Goal: Transaction & Acquisition: Download file/media

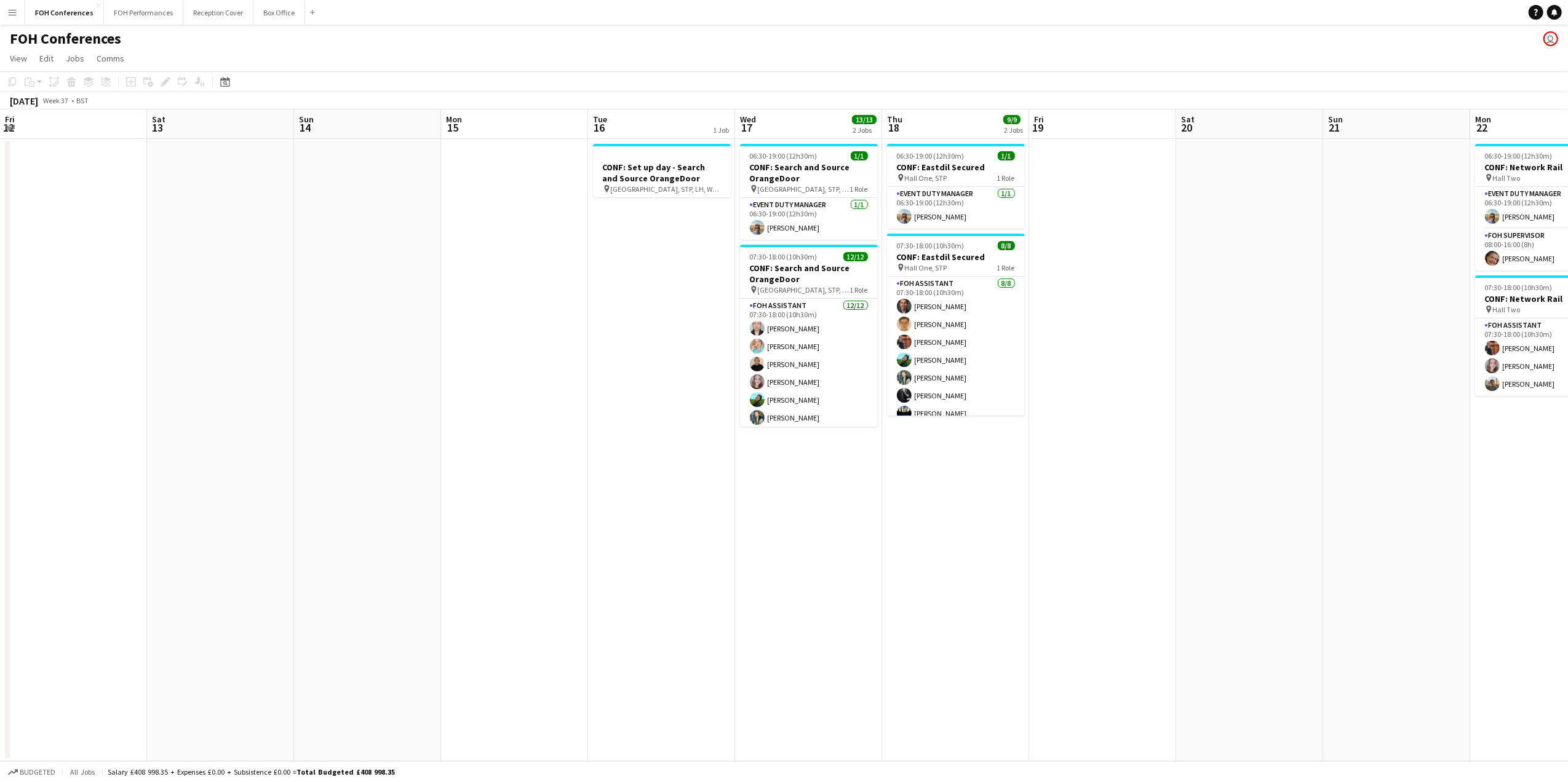
scroll to position [0, 441]
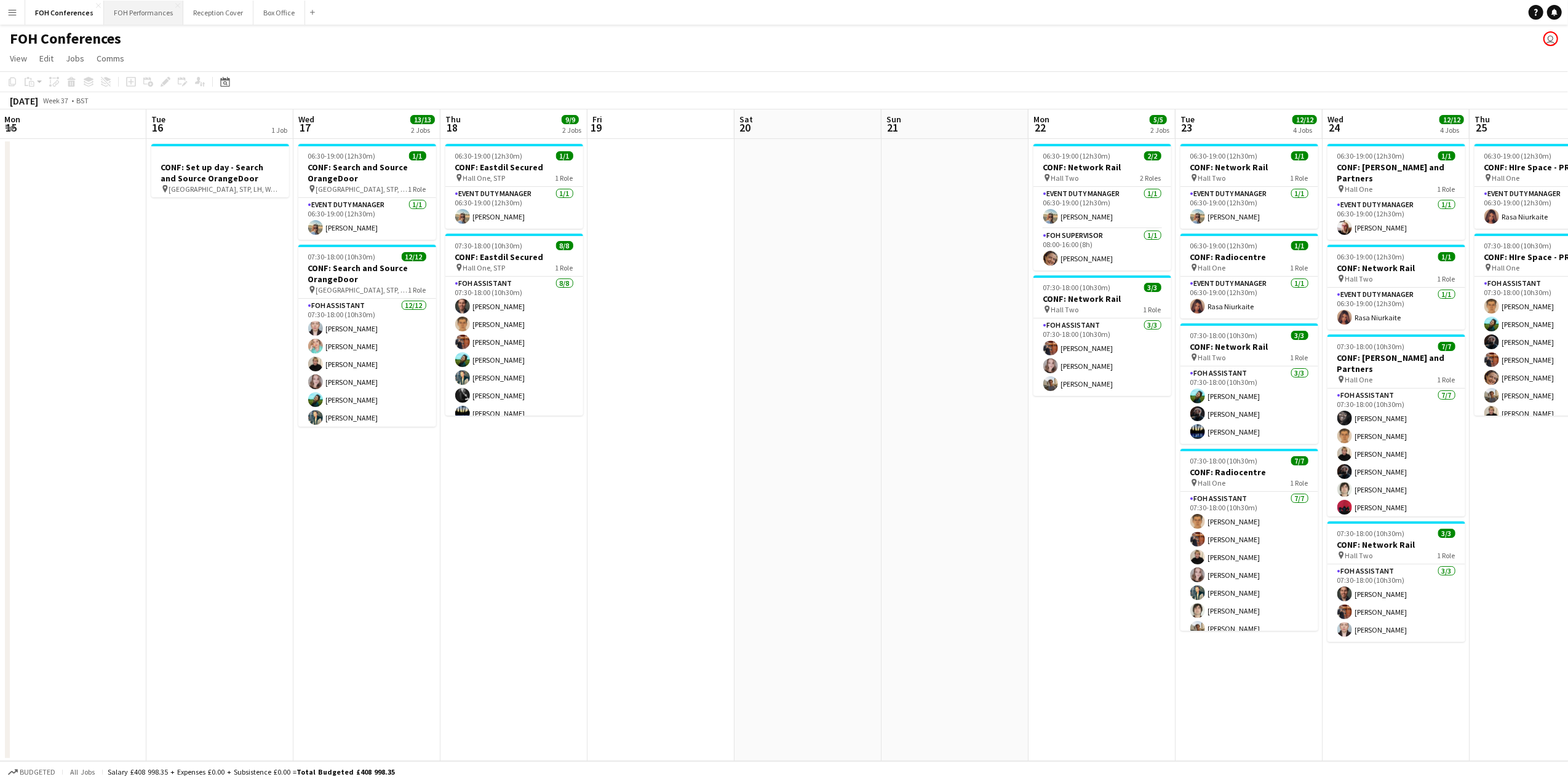
click at [139, 1] on button "FOH Performances Close" at bounding box center [144, 13] width 80 height 24
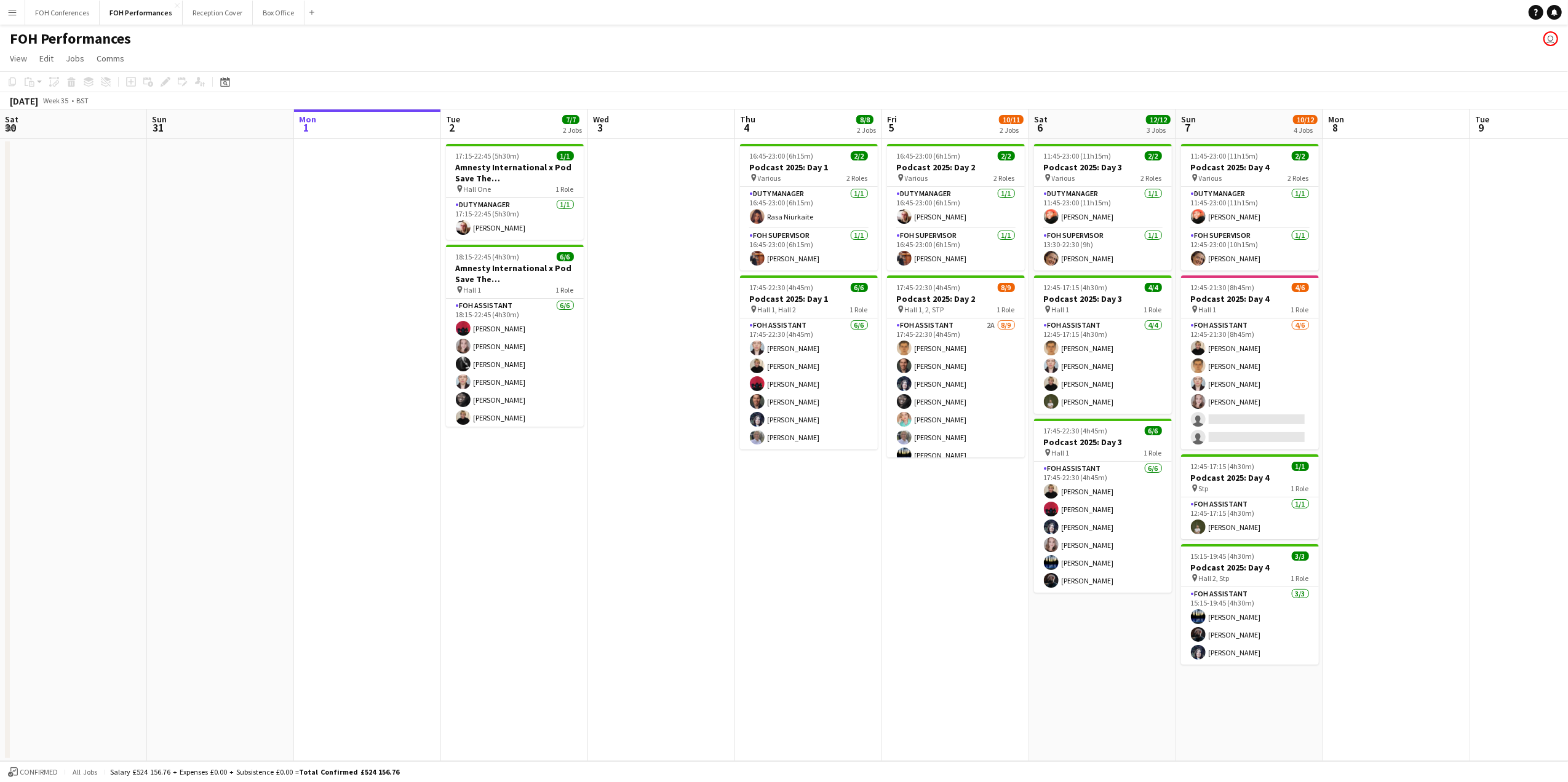
scroll to position [0, 350]
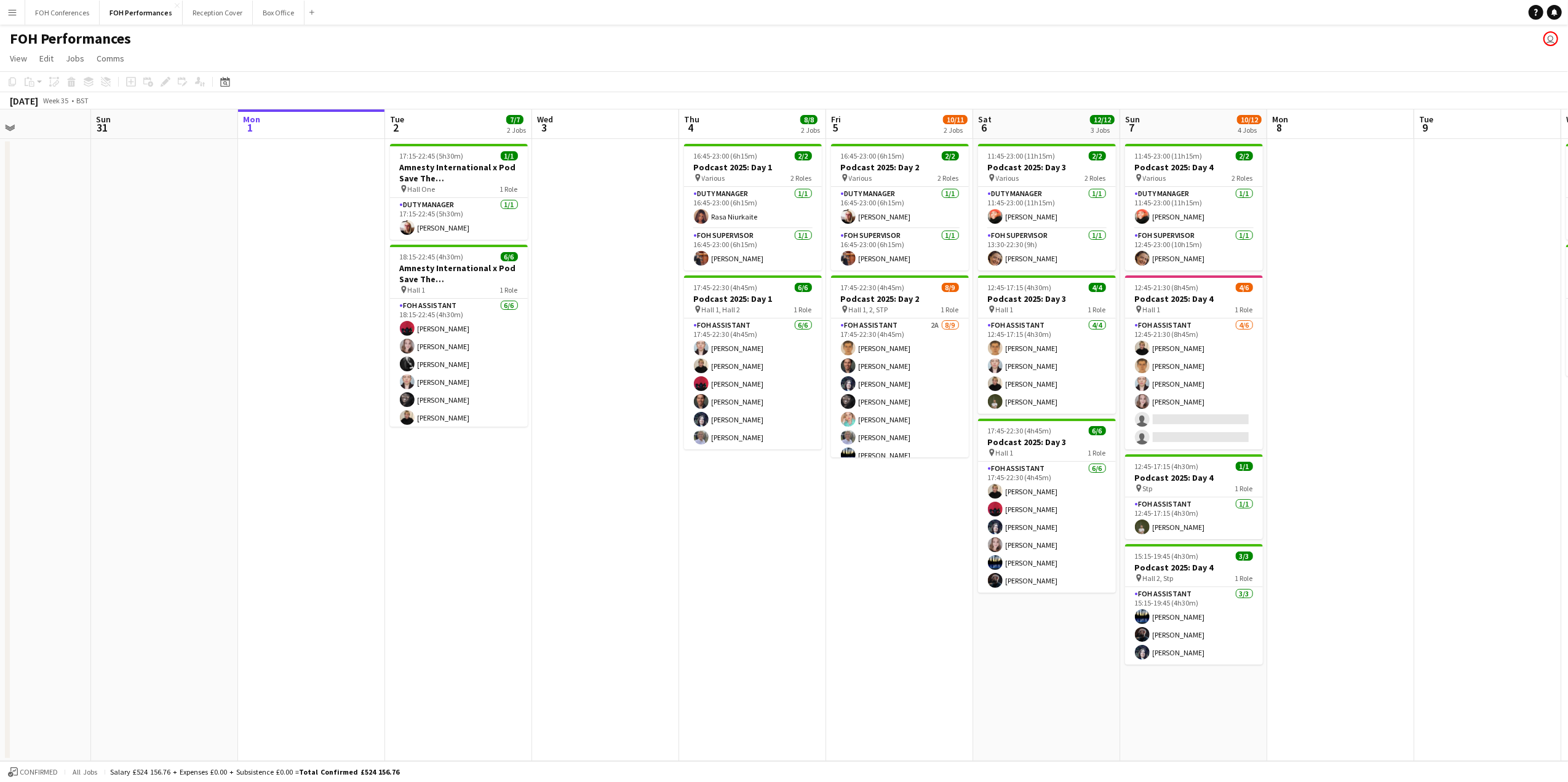
drag, startPoint x: 180, startPoint y: 135, endPoint x: 271, endPoint y: 144, distance: 91.4
click at [271, 144] on app-calendar-viewport "Thu 28 2 Jobs Fri 29 4/5 2 Jobs Sat 30 Sun 31 Mon 1 Tue 2 7/7 2 Jobs Wed 3 Thu …" at bounding box center [784, 435] width 1568 height 651
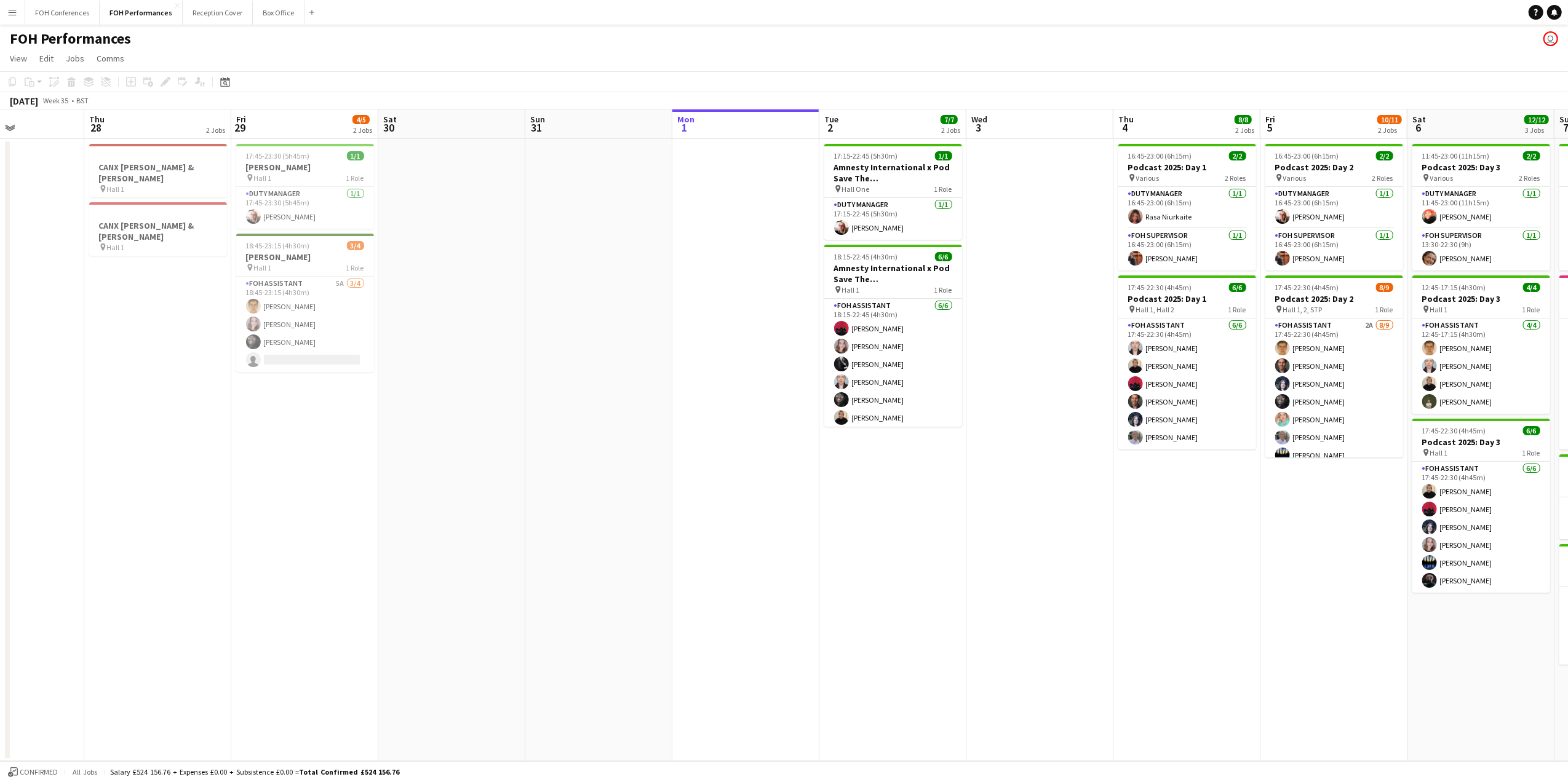
scroll to position [0, 356]
drag, startPoint x: 556, startPoint y: 129, endPoint x: 887, endPoint y: 117, distance: 331.2
click at [887, 117] on app-calendar-viewport "Mon 25 Tue 26 6/6 2 Jobs Wed 27 Thu 28 2 Jobs Fri 29 4/5 2 Jobs Sat 30 Sun 31 M…" at bounding box center [784, 435] width 1568 height 651
drag, startPoint x: 253, startPoint y: 126, endPoint x: 631, endPoint y: 123, distance: 378.0
click at [631, 123] on app-calendar-viewport "Sat 23 Sun 24 Mon 25 Tue 26 6/6 2 Jobs Wed 27 Thu 28 2 Jobs Fri 29 4/5 2 Jobs S…" at bounding box center [784, 435] width 1568 height 651
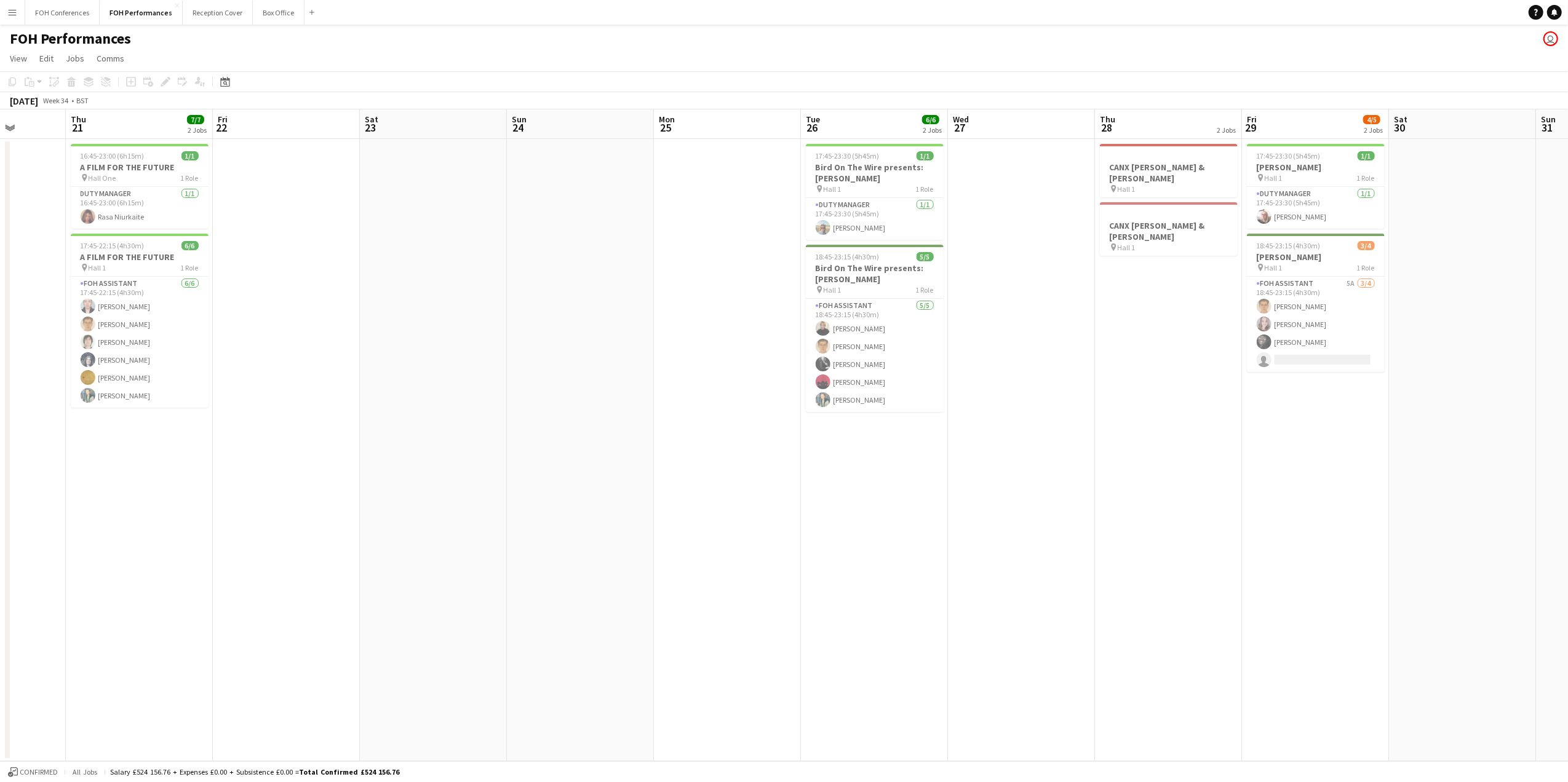
scroll to position [0, 525]
drag, startPoint x: 102, startPoint y: 131, endPoint x: 731, endPoint y: 222, distance: 635.5
click at [731, 222] on app-calendar-viewport "Sun 17 Mon 18 Tue 19 Wed 20 Thu 21 7/7 2 Jobs Fri 22 Sat 23 Sun 24 Mon 25 Tue 2…" at bounding box center [784, 435] width 1568 height 651
click at [923, 268] on app-calendar-viewport "Sun 17 Mon 18 Tue 19 Wed 20 Thu 21 7/7 2 Jobs Fri 22 Sat 23 Sun 24 Mon 25 Tue 2…" at bounding box center [784, 435] width 1568 height 651
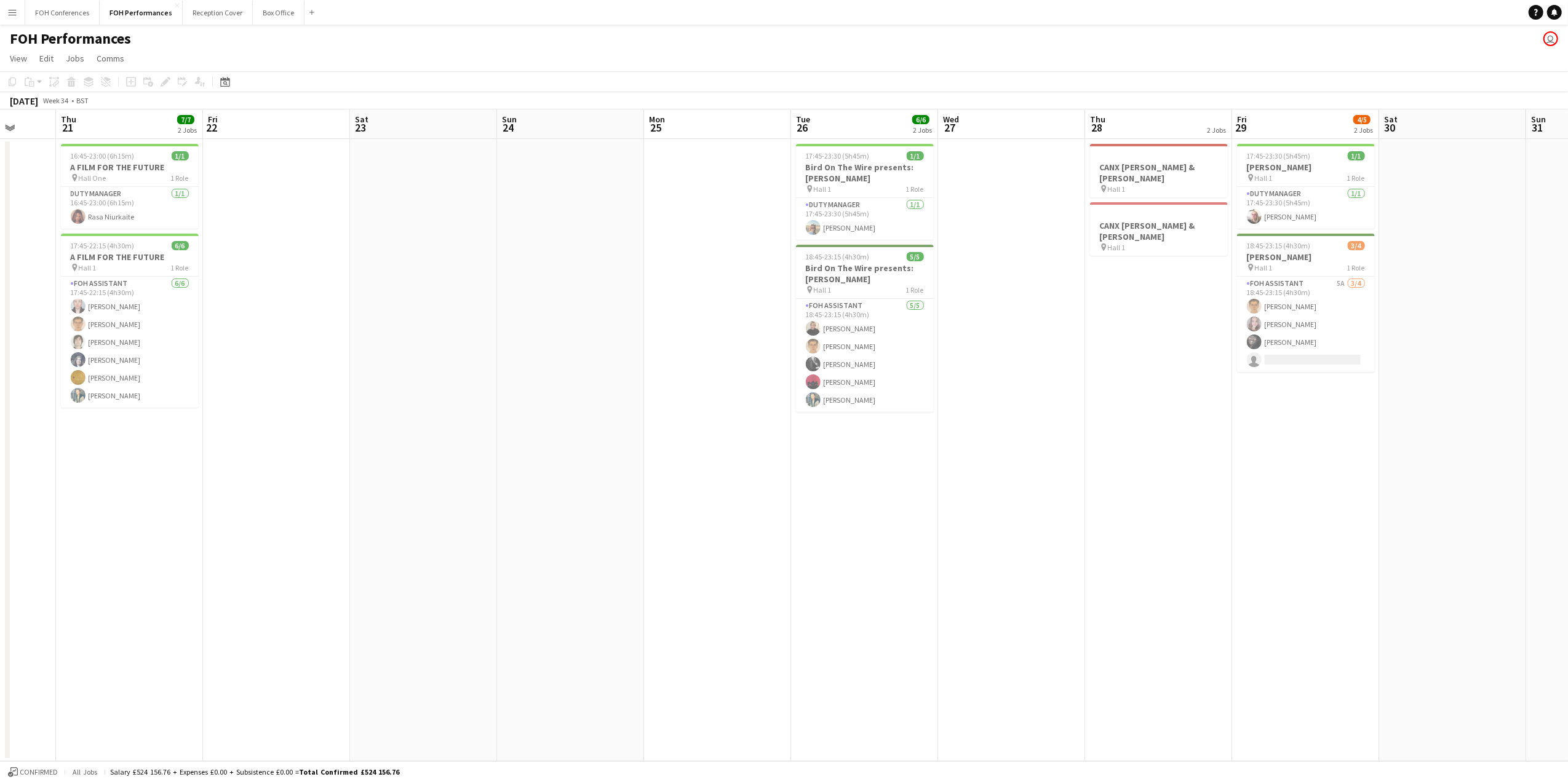
click at [589, 301] on app-date-cell at bounding box center [570, 450] width 147 height 622
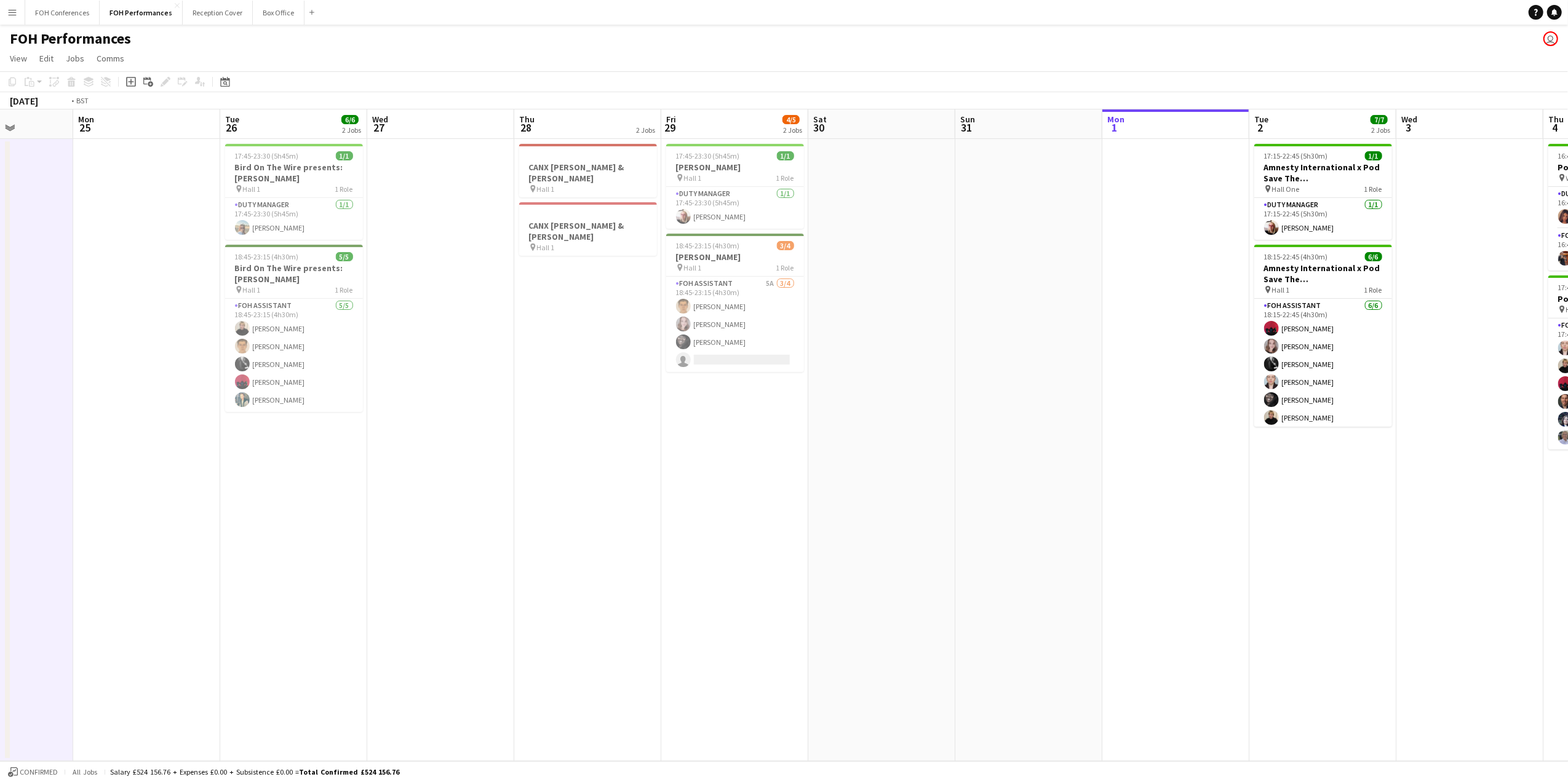
drag, startPoint x: 1424, startPoint y: 118, endPoint x: 670, endPoint y: 155, distance: 754.9
click at [669, 155] on app-calendar-viewport "Thu 21 7/7 2 Jobs Fri 22 Sat 23 Sun 24 Mon 25 Tue 26 6/6 2 Jobs Wed 27 Thu 28 2…" at bounding box center [784, 435] width 1568 height 651
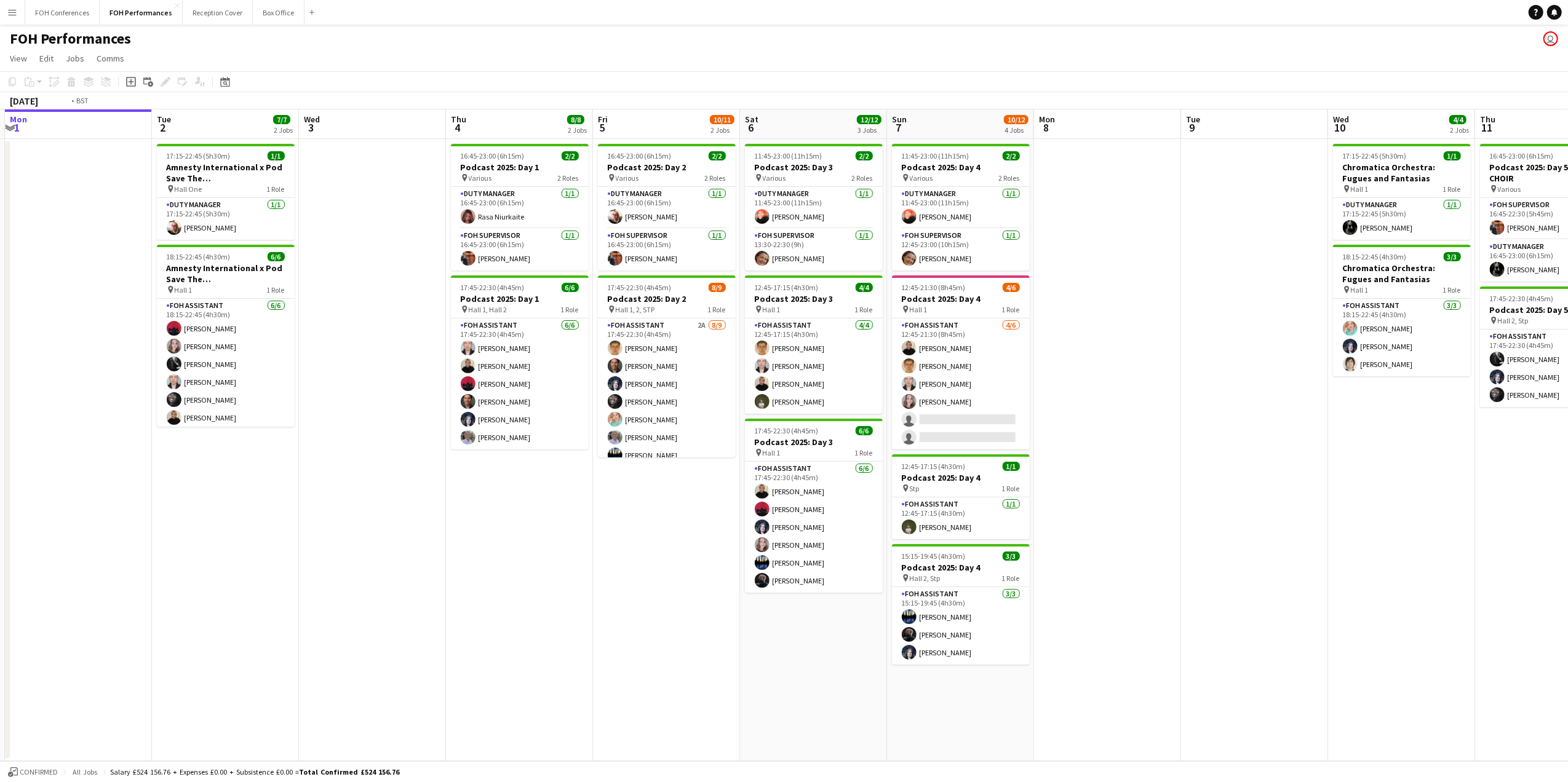
scroll to position [0, 460]
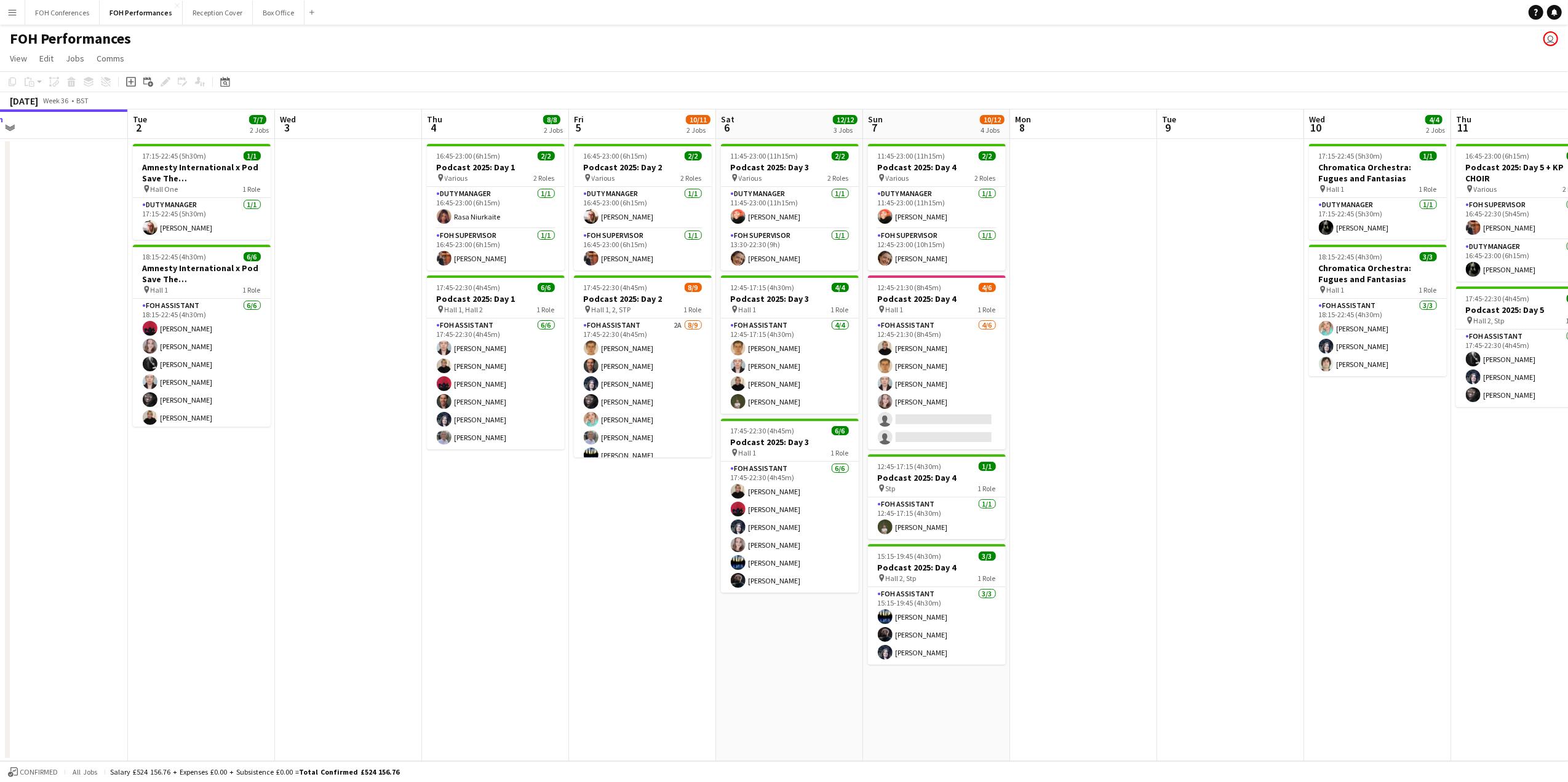
drag, startPoint x: 1255, startPoint y: 131, endPoint x: 319, endPoint y: 166, distance: 936.7
click at [319, 166] on app-calendar-viewport "Fri 29 4/5 2 Jobs Sat 30 Sun 31 Mon 1 Tue 2 7/7 2 Jobs Wed 3 Thu 4 8/8 2 Jobs F…" at bounding box center [784, 435] width 1568 height 651
click at [1220, 45] on div "FOH Performances user" at bounding box center [784, 36] width 1568 height 23
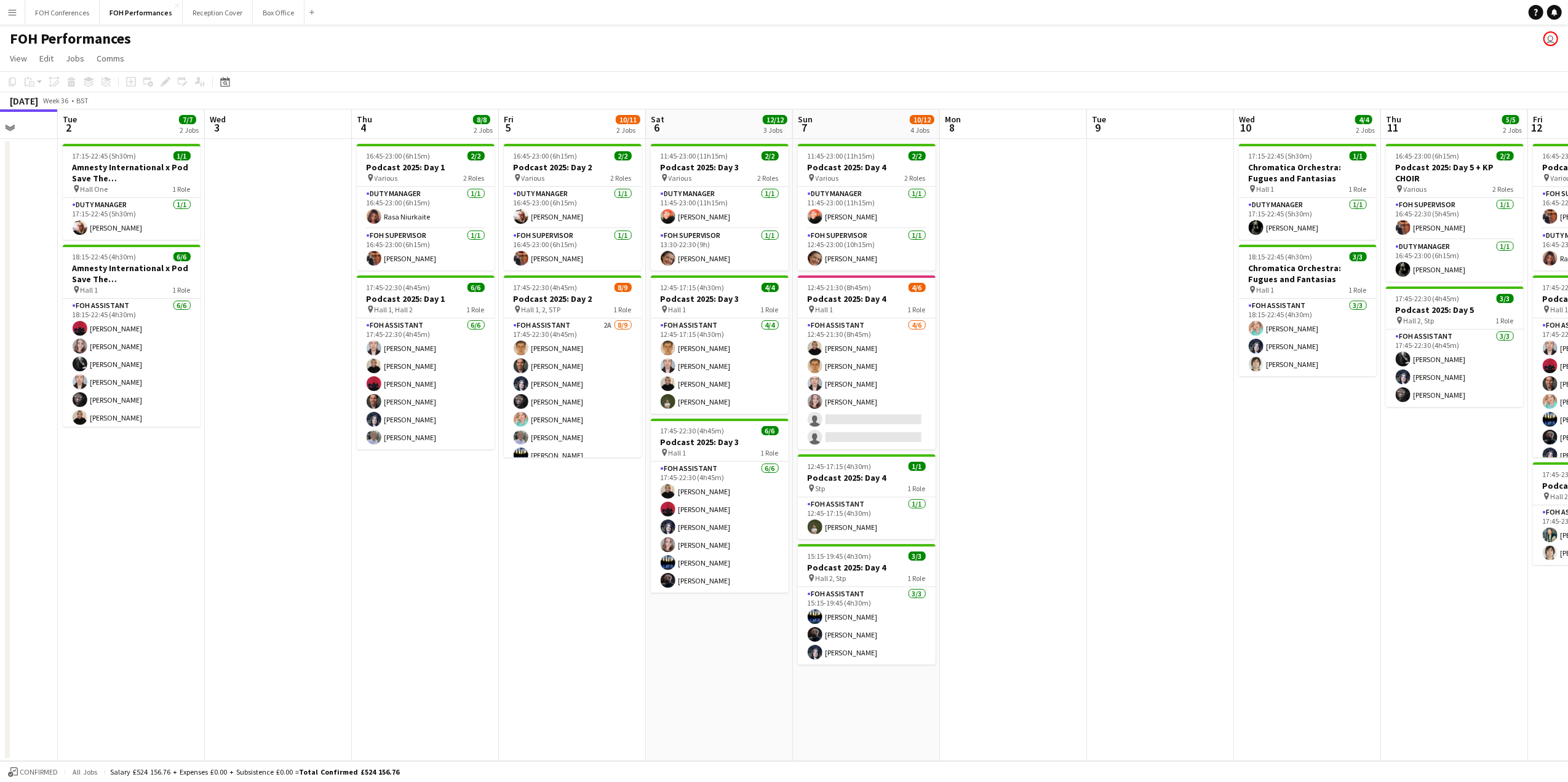
scroll to position [0, 510]
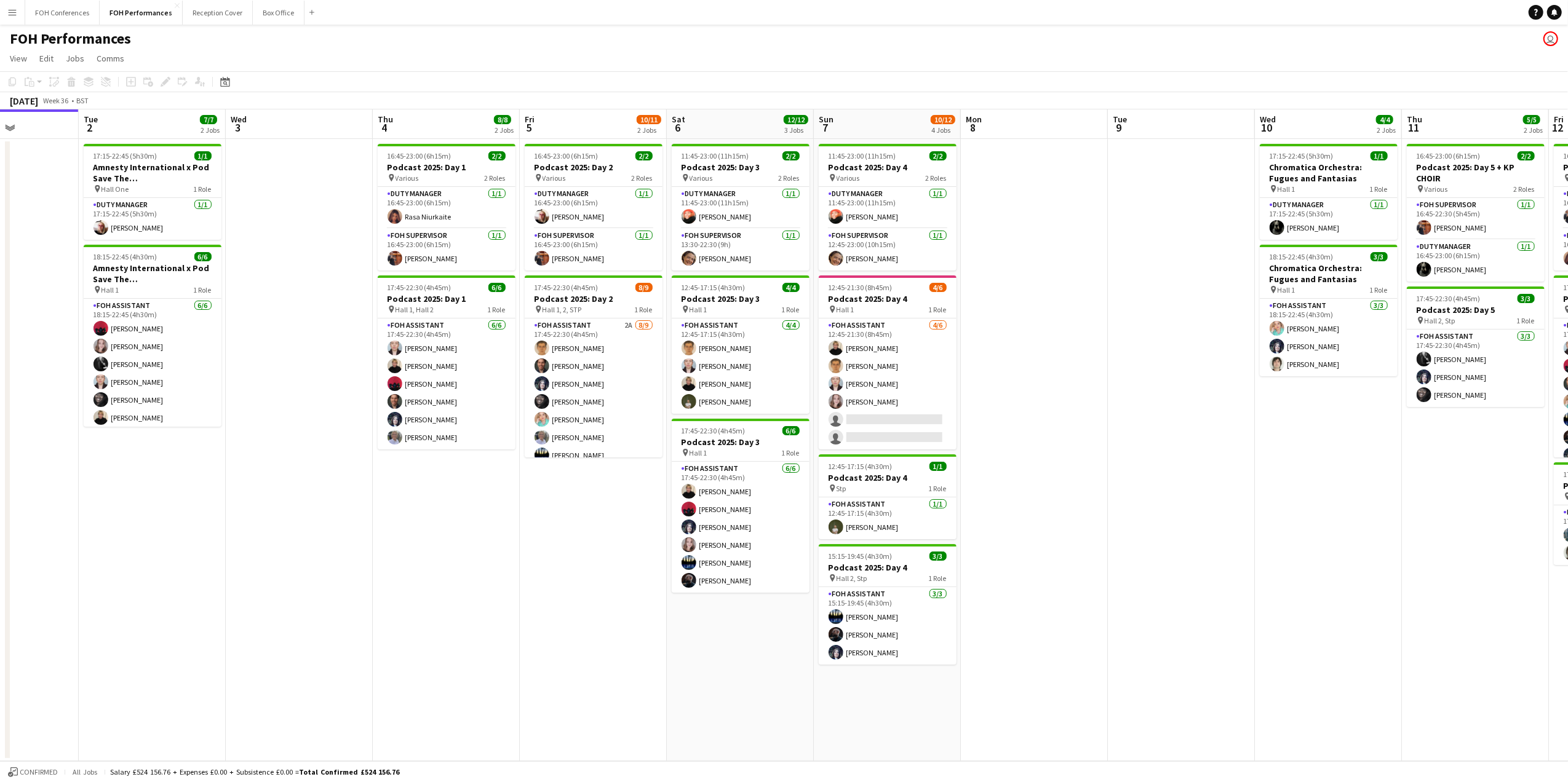
drag, startPoint x: 213, startPoint y: 128, endPoint x: 163, endPoint y: 152, distance: 55.5
click at [163, 152] on app-calendar-viewport "Fri 29 4/5 2 Jobs Sat 30 Sun 31 Mon 1 Tue 2 7/7 2 Jobs Wed 3 Thu 4 8/8 2 Jobs F…" at bounding box center [784, 435] width 1568 height 651
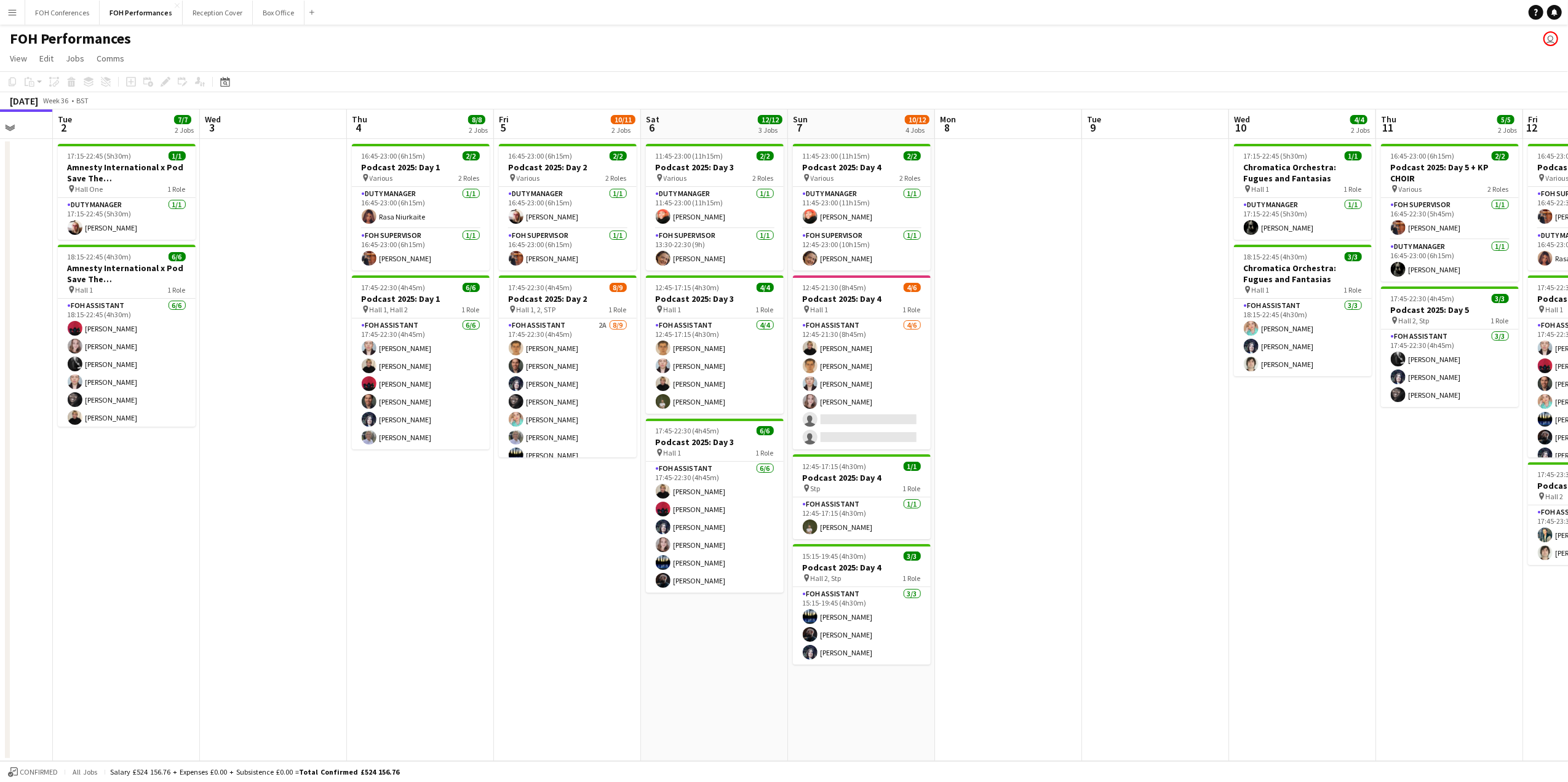
scroll to position [0, 549]
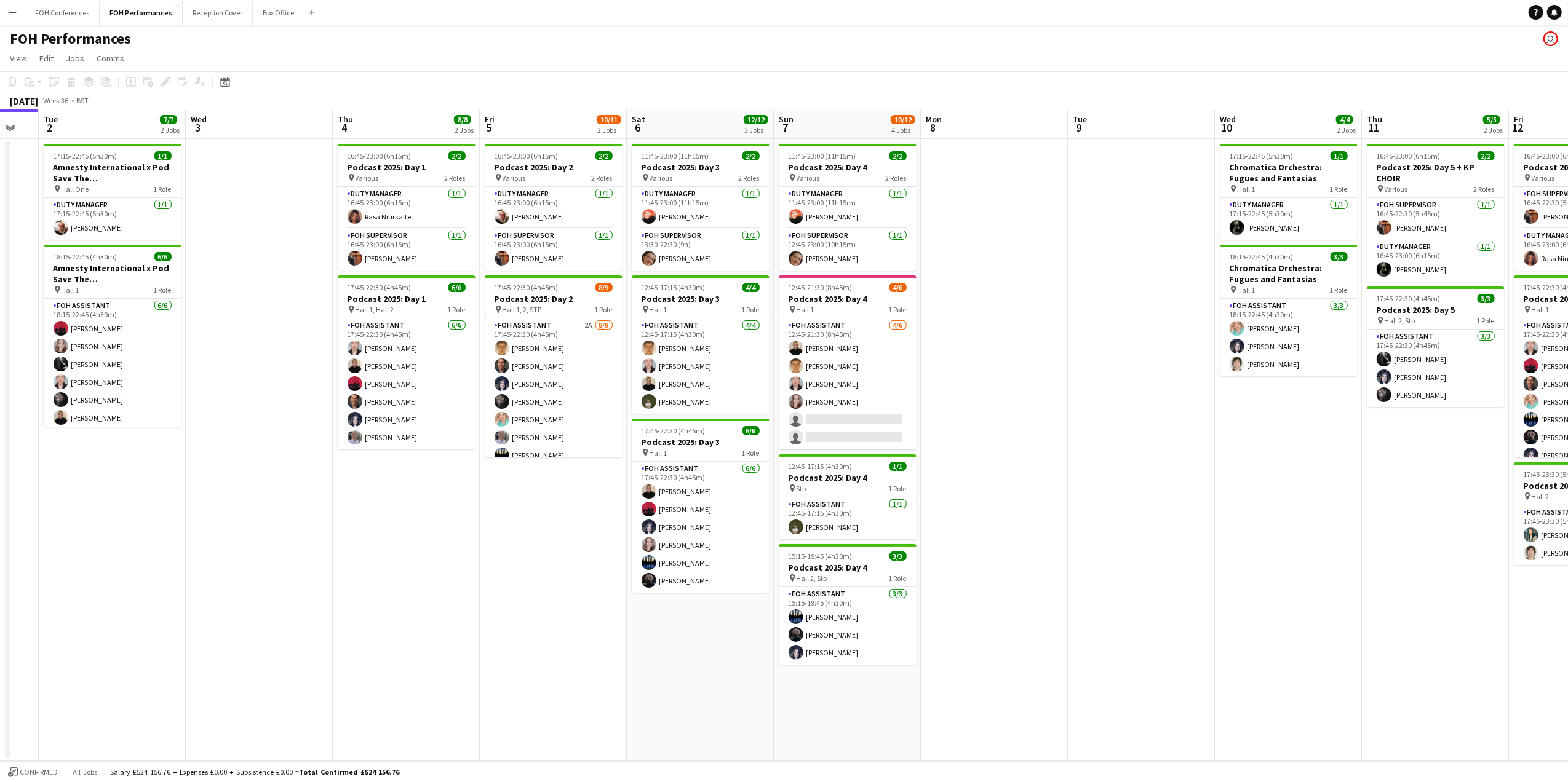
drag, startPoint x: 748, startPoint y: 119, endPoint x: 709, endPoint y: 139, distance: 43.8
click at [709, 139] on app-calendar-viewport "Fri 29 4/5 2 Jobs Sat 30 Sun 31 Mon 1 Tue 2 7/7 2 Jobs Wed 3 Thu 4 8/8 2 Jobs F…" at bounding box center [784, 435] width 1568 height 651
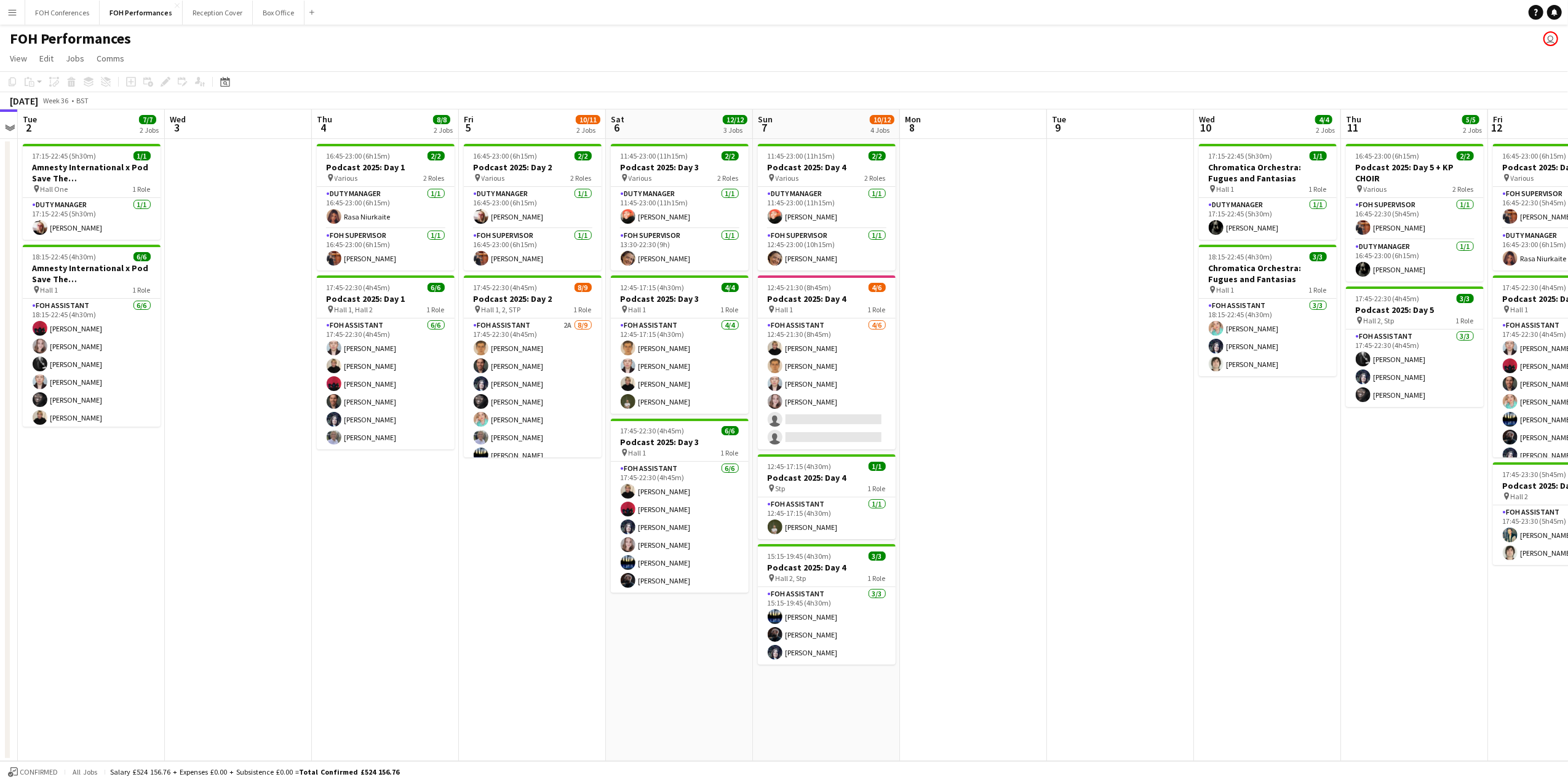
scroll to position [0, 416]
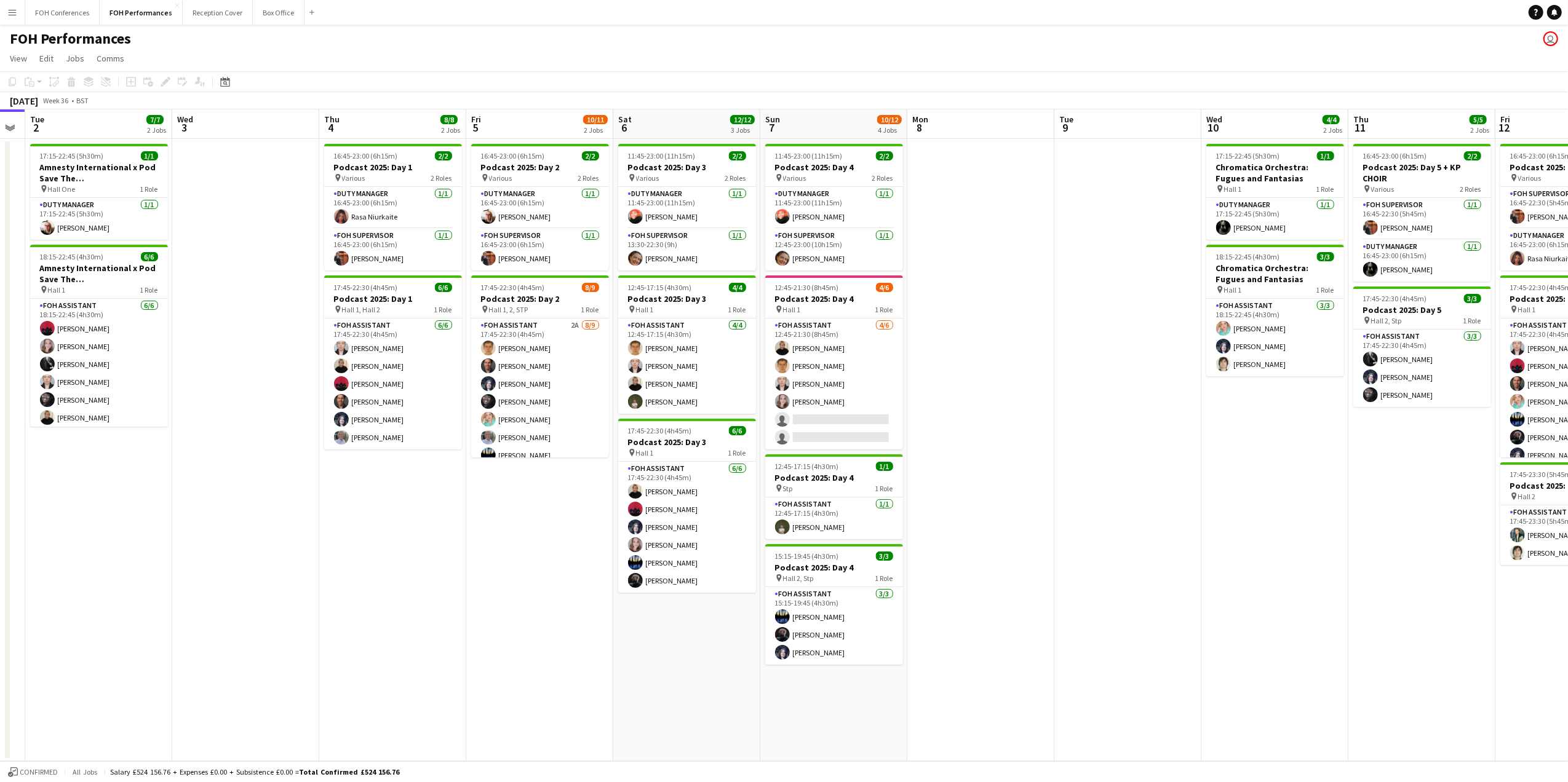
drag, startPoint x: 822, startPoint y: 118, endPoint x: 810, endPoint y: 145, distance: 29.5
click at [810, 145] on app-calendar-viewport "Sat 30 Sun 31 Mon 1 Tue 2 7/7 2 Jobs Wed 3 Thu 4 8/8 2 Jobs Fri 5 10/11 2 Jobs …" at bounding box center [784, 435] width 1568 height 651
click at [742, 51] on app-page-menu "View Day view expanded Day view collapsed Month view Date picker Jump to today …" at bounding box center [784, 59] width 1568 height 23
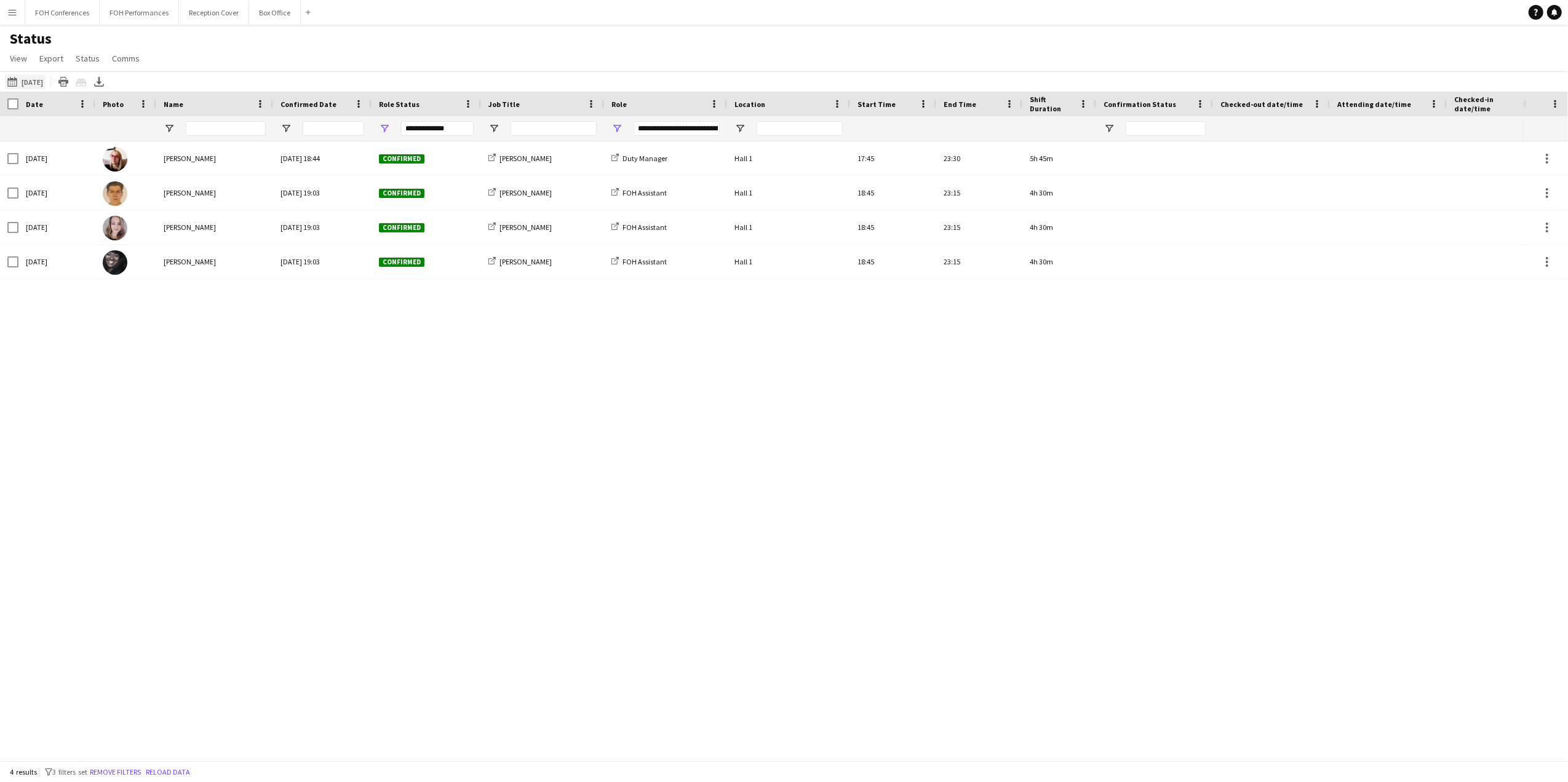
click at [43, 78] on button "[DATE] to [DATE] [DATE]" at bounding box center [25, 81] width 40 height 15
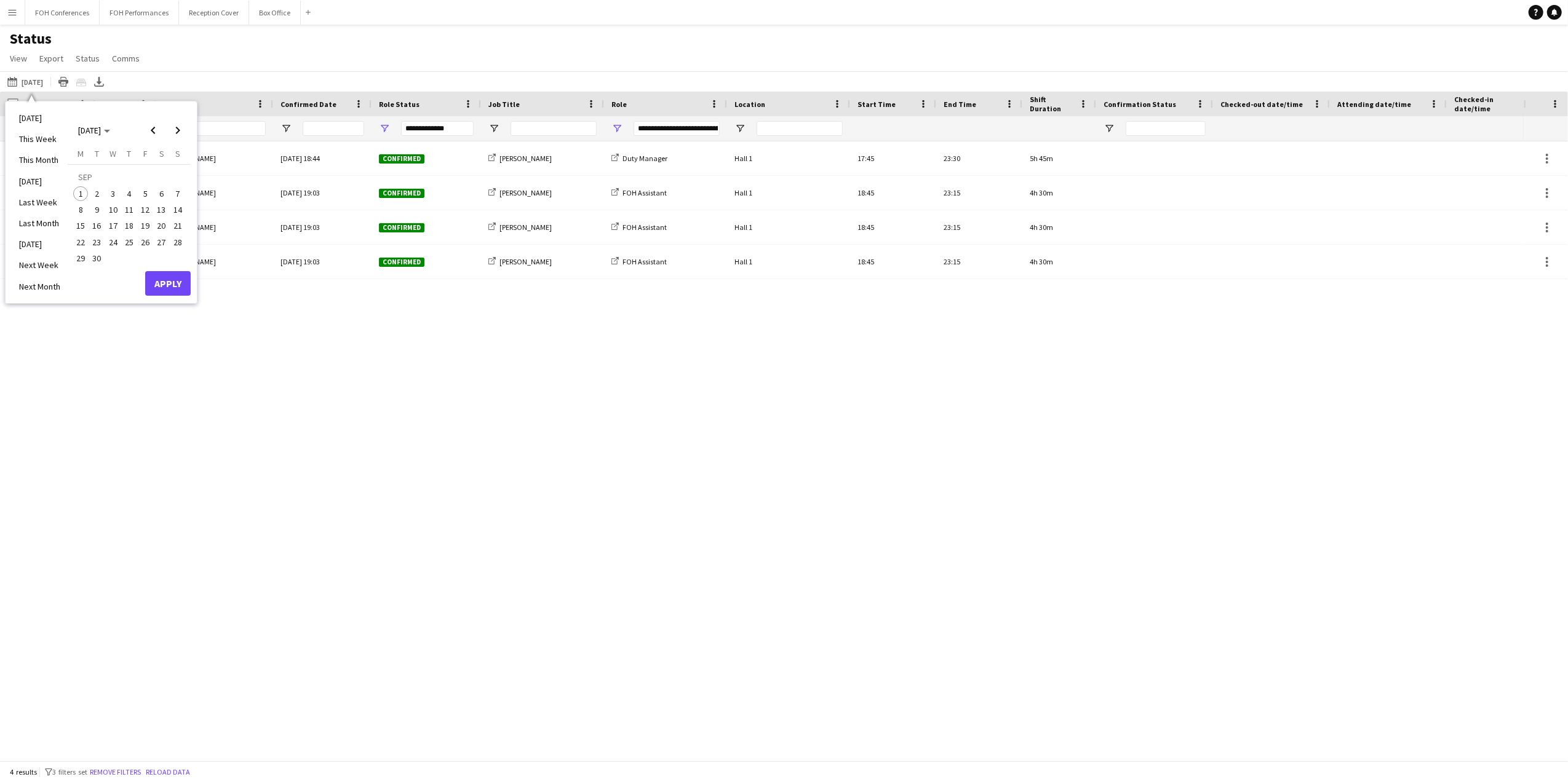
click at [100, 194] on span "2" at bounding box center [97, 193] width 15 height 15
click at [158, 286] on button "Apply" at bounding box center [168, 283] width 45 height 25
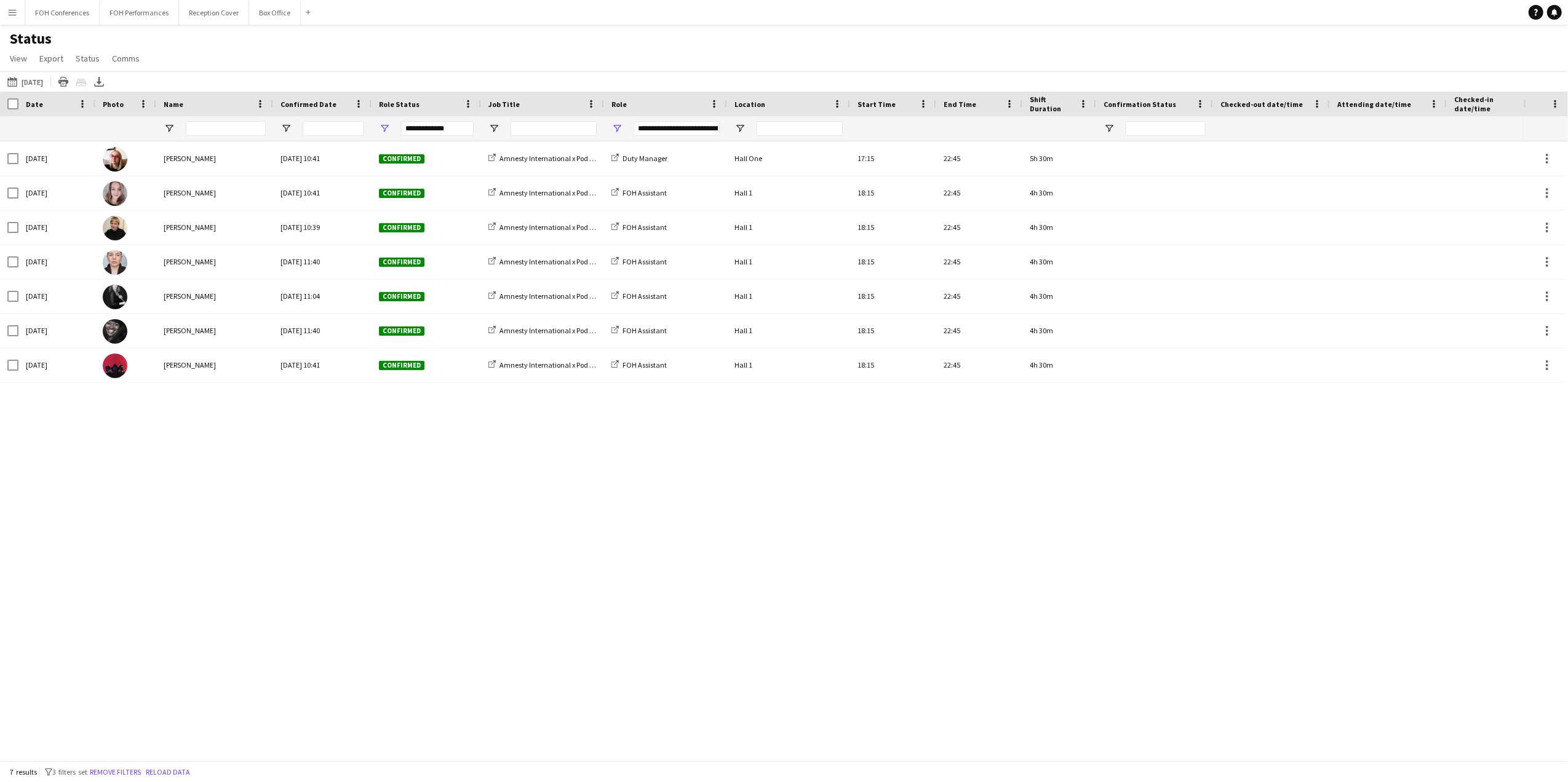
click at [247, 468] on div "[DATE] [PERSON_NAME] [DATE] 10:41 Confirmed Amnesty International x Pod Save Th…" at bounding box center [762, 444] width 1524 height 607
click at [104, 85] on icon "Export XLSX" at bounding box center [99, 82] width 10 height 10
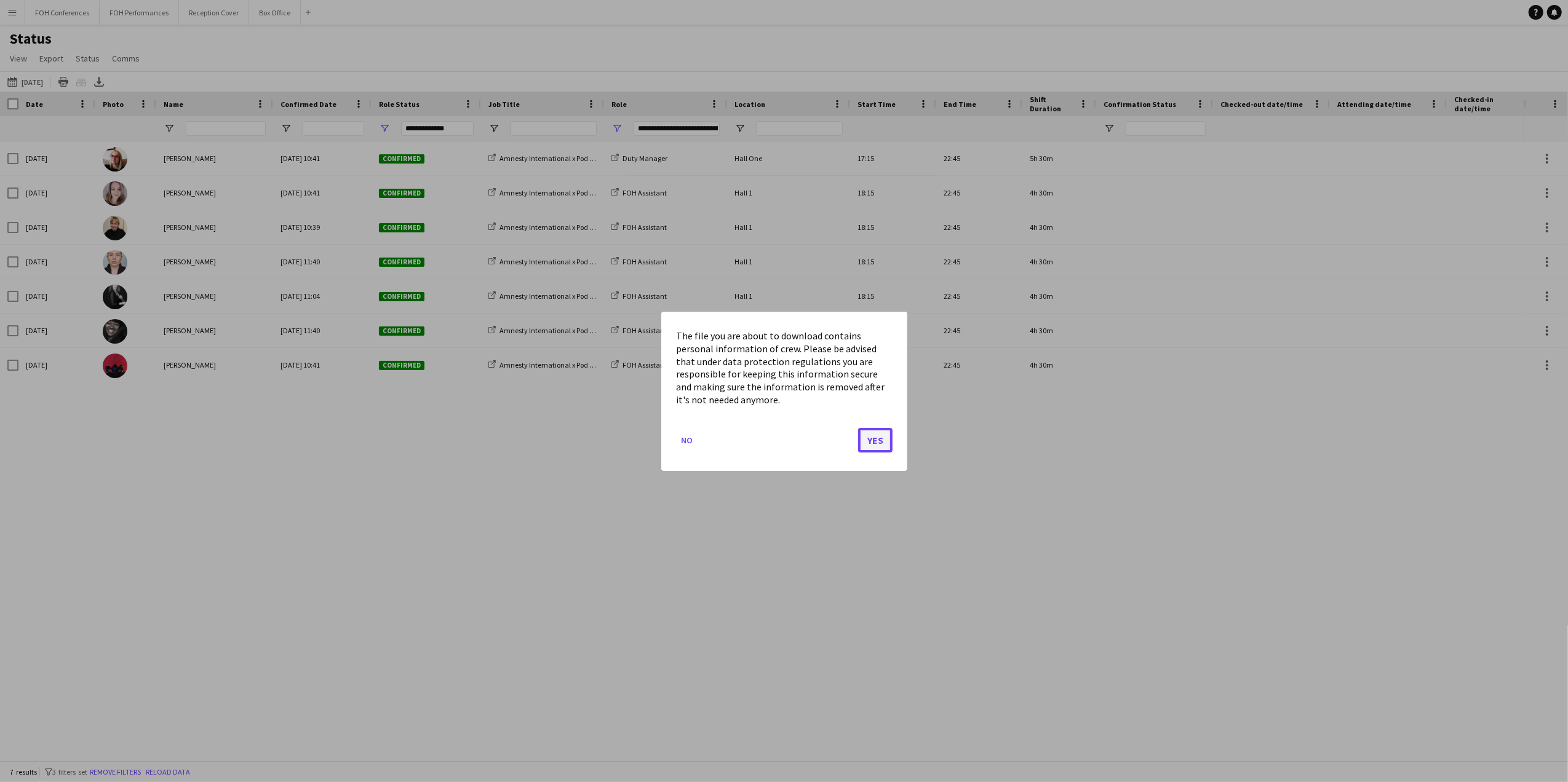
click at [871, 443] on button "Yes" at bounding box center [875, 439] width 34 height 25
